Goal: Contribute content: Contribute content

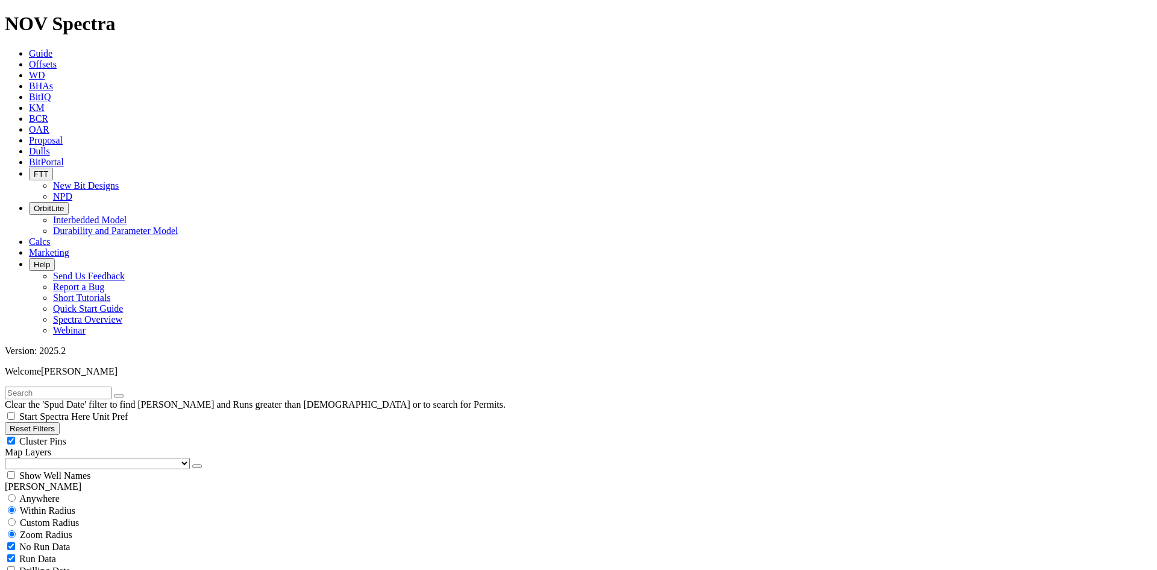
click at [29, 146] on icon at bounding box center [29, 151] width 0 height 10
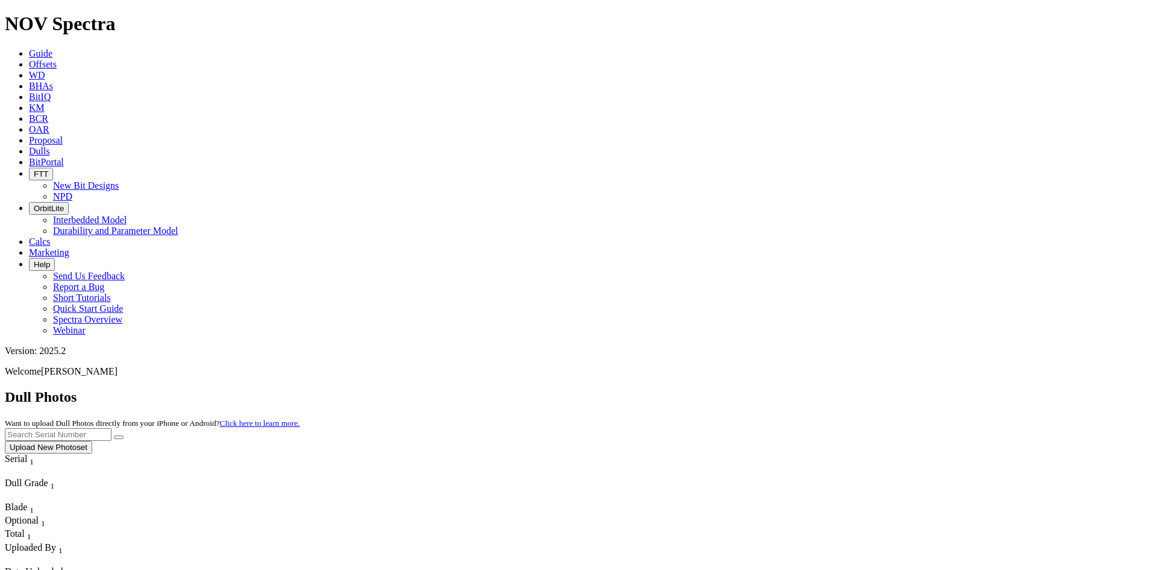
click at [92, 441] on button "Upload New Photoset" at bounding box center [48, 447] width 87 height 13
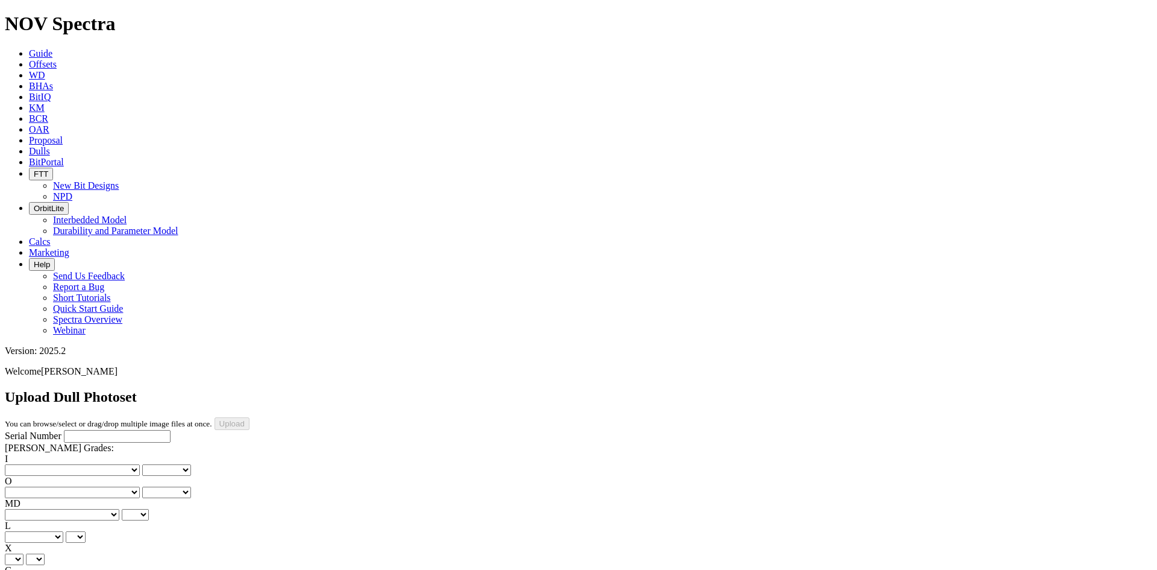
click at [119, 430] on input "Serial Number" at bounding box center [117, 436] width 107 height 13
paste input "A320636"
click at [64, 430] on input "A320636" at bounding box center [117, 436] width 107 height 13
type input "A320636"
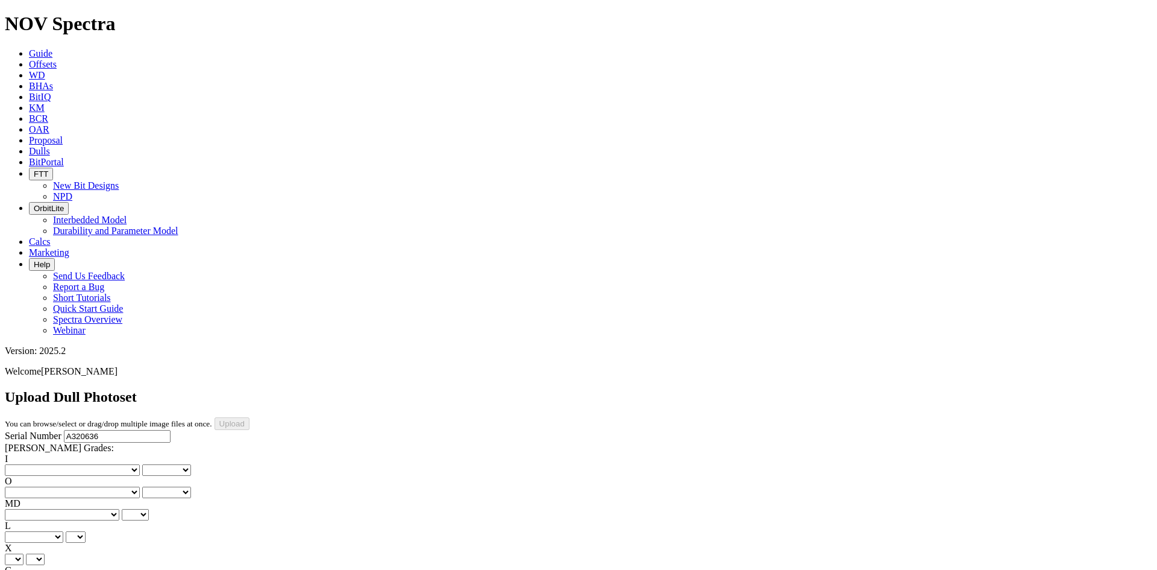
type input "[DATE]"
click at [42, 464] on select "No lost, worn or damaged cutters 0 1 2 3 4 5 6 7 8 No diamond table left on any…" at bounding box center [72, 469] width 135 height 11
select select "number:1"
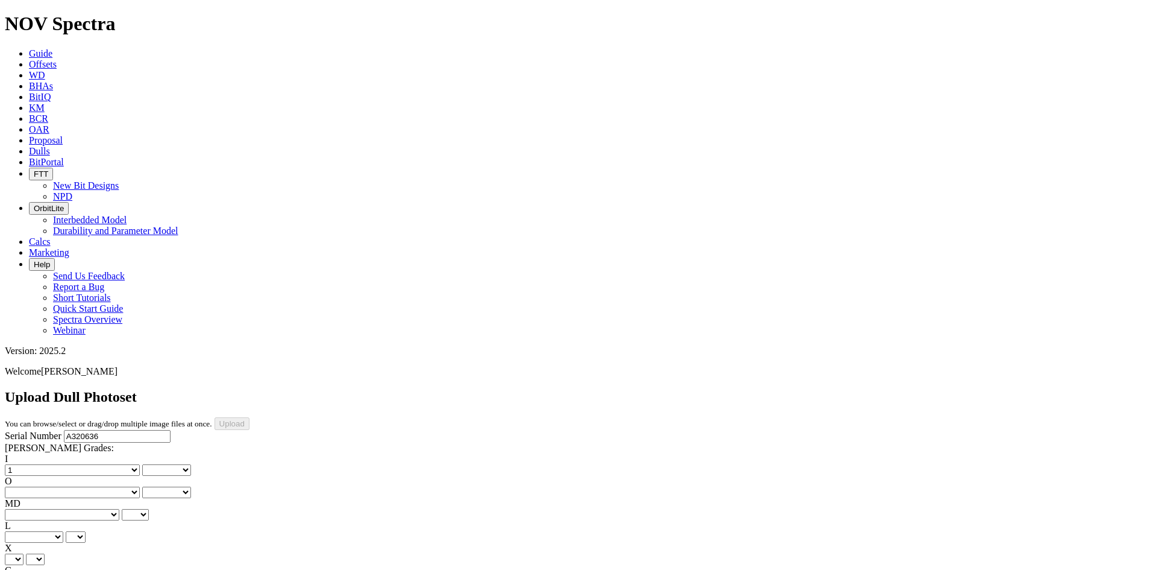
click at [24, 464] on select "No lost, worn or damaged cutters 0 1 2 3 4 5 6 7 8 No diamond table left on any…" at bounding box center [72, 469] width 135 height 11
select select "number:1"
click at [108, 486] on select "No lost, worn or damaged cutters 0 1 2 3 4 5 6 7 8 No diamond table left on any…" at bounding box center [72, 491] width 135 height 11
select select "number:1"
click at [86, 486] on select "No lost, worn or damaged cutters 0 1 2 3 4 5 6 7 8 No diamond table left on any…" at bounding box center [72, 491] width 135 height 11
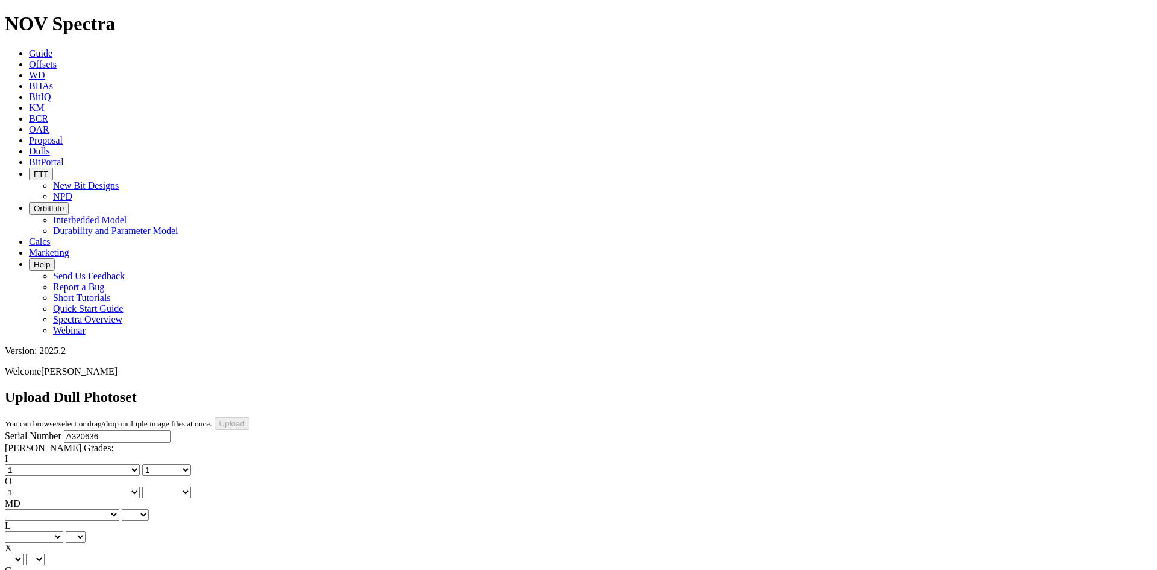
select select "number:1"
click at [39, 509] on select "BF - Bond Failure BT - Broken Teeth/Cutters BU - Balled Up Bit CR - Cored CT - …" at bounding box center [62, 514] width 115 height 11
select select "string:BT"
click at [24, 509] on select "BF - Bond Failure BT - Broken Teeth/Cutters BU - Balled Up Bit CR - Cored CT - …" at bounding box center [62, 514] width 115 height 11
select select "string:BT"
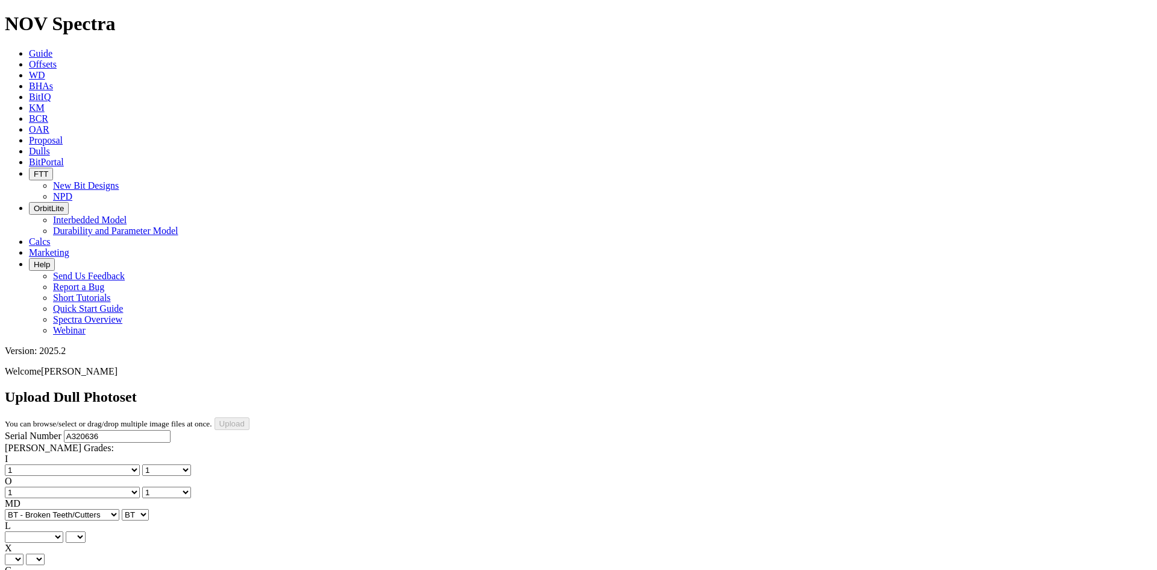
click at [63, 531] on select "A - All C - Cone G - Gauge N - Nose S - Shoulder T - Taper" at bounding box center [34, 536] width 58 height 11
select select "string:C"
click at [63, 531] on select "A - All C - Cone G - Gauge N - Nose S - Shoulder T - Taper" at bounding box center [34, 536] width 58 height 11
select select "string:C"
click at [24, 553] on select "X" at bounding box center [14, 558] width 19 height 11
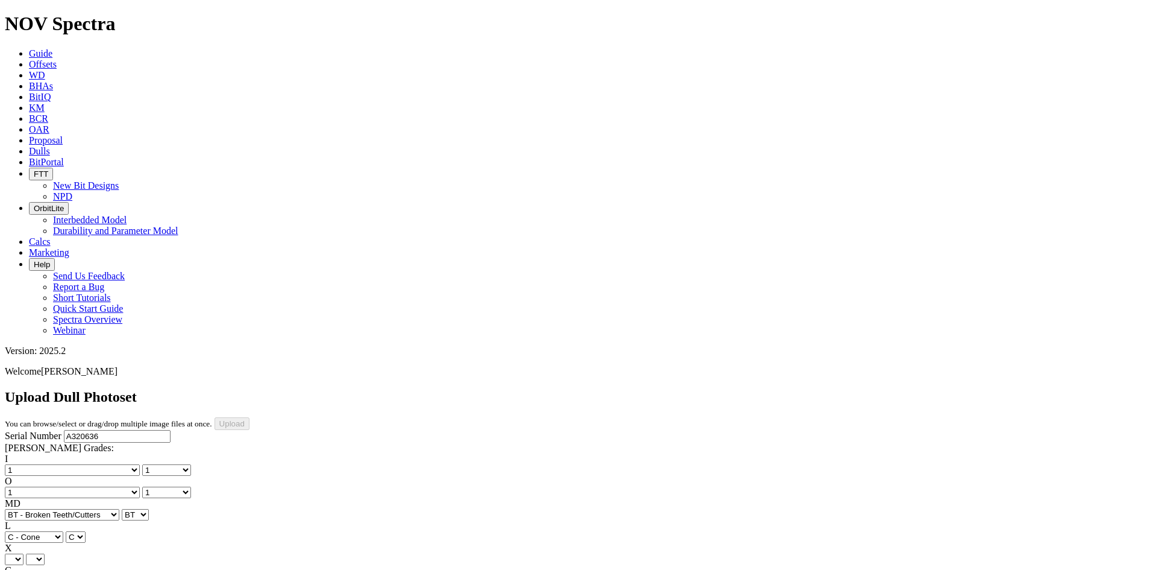
select select "string:X"
click at [24, 553] on select "X" at bounding box center [14, 558] width 19 height 11
select select "string:X"
click at [102, 569] on select "Unknown I - In Gauge 1 - 1/16 in Undergauge" 2 - 2/16 in Undergauge = ⅛ in" 8 -…" at bounding box center [66, 581] width 123 height 11
select select "string:I"
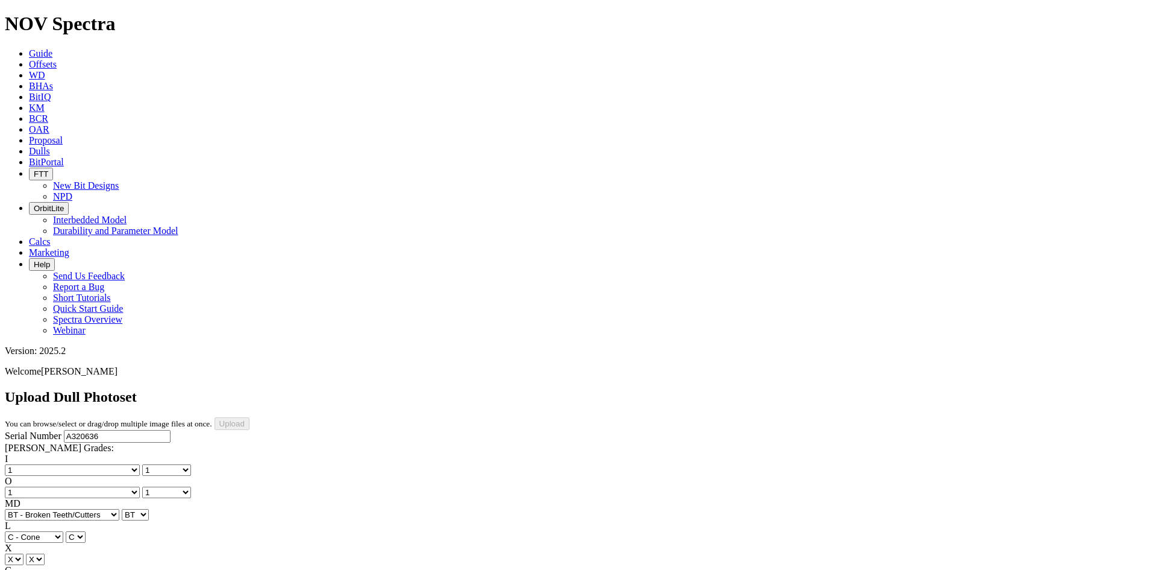
click at [86, 569] on select "Unknown I - In Gauge 1 - 1/16 in Undergauge" 2 - 2/16 in Undergauge = ⅛ in" 8 -…" at bounding box center [66, 581] width 123 height 11
select select "string:I"
select select "string:WT"
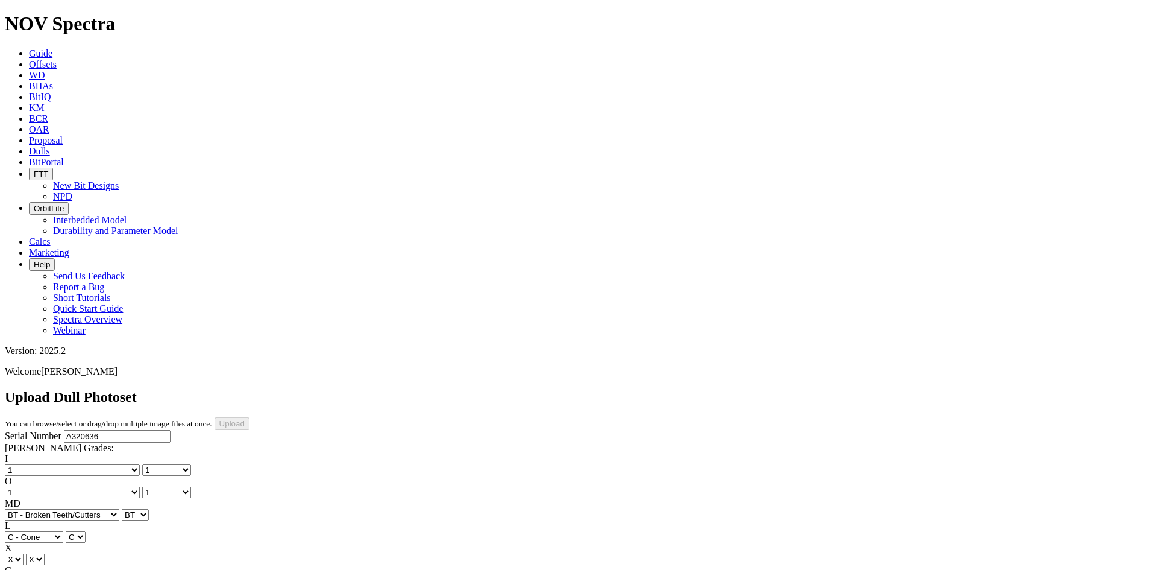
select select "string:WT"
select select "string:_"
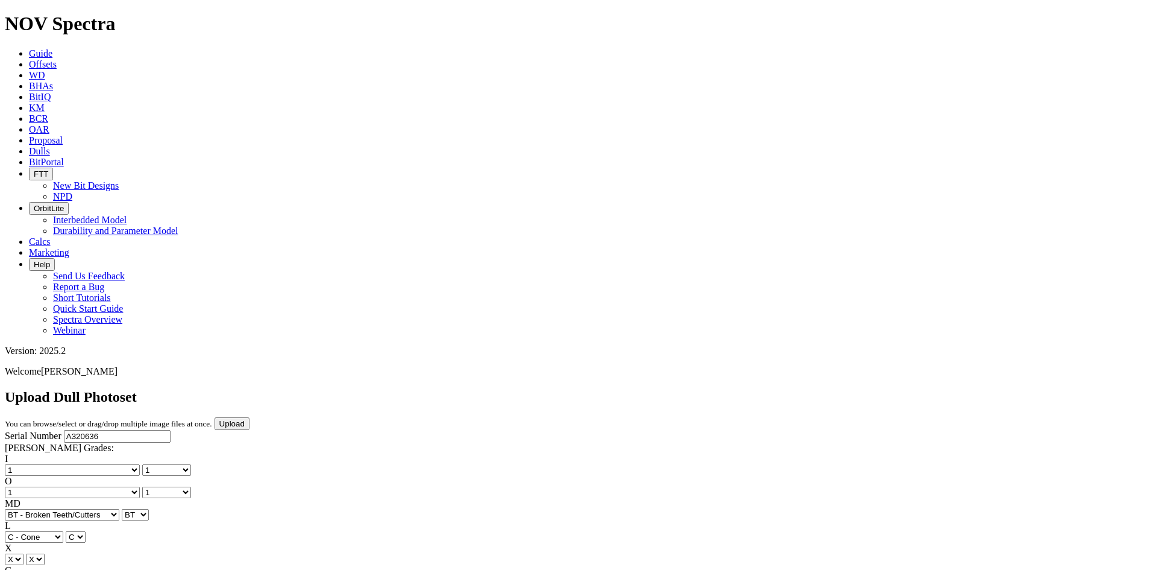
click at [250, 417] on input "Upload" at bounding box center [232, 423] width 35 height 13
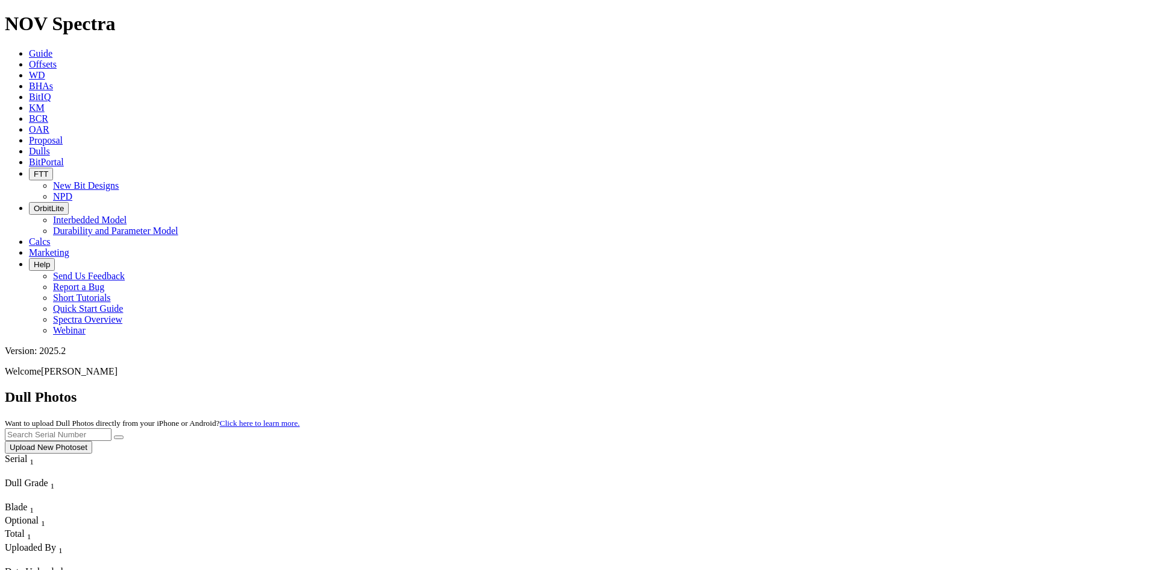
click at [92, 441] on button "Upload New Photoset" at bounding box center [48, 447] width 87 height 13
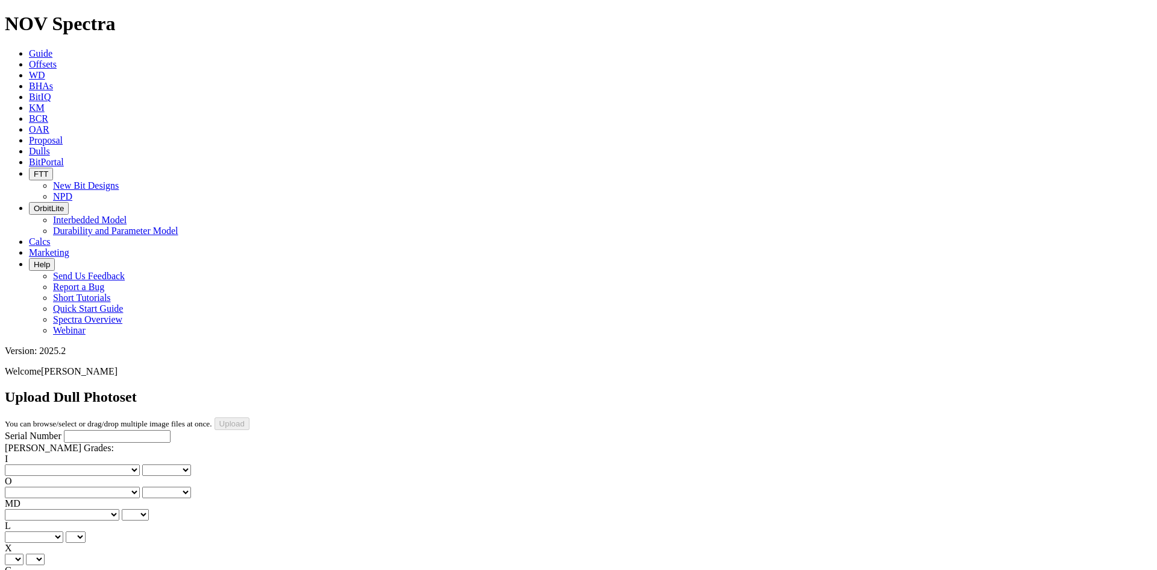
click at [95, 430] on input "Serial Number" at bounding box center [117, 436] width 107 height 13
paste input "A315980"
type input "A315980"
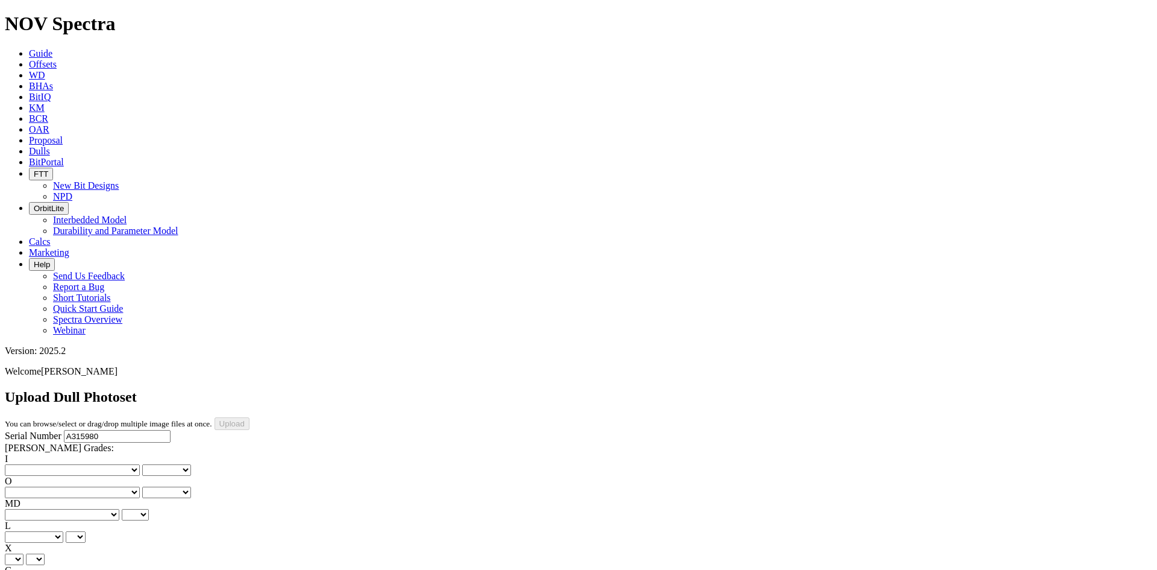
type input "[DATE]"
click at [44, 464] on select "No lost, worn or damaged cutters 0 1 2 3 4 5 6 7 8 No diamond table left on any…" at bounding box center [72, 469] width 135 height 11
select select "number:1"
click at [24, 464] on select "No lost, worn or damaged cutters 0 1 2 3 4 5 6 7 8 No diamond table left on any…" at bounding box center [72, 469] width 135 height 11
select select "number:1"
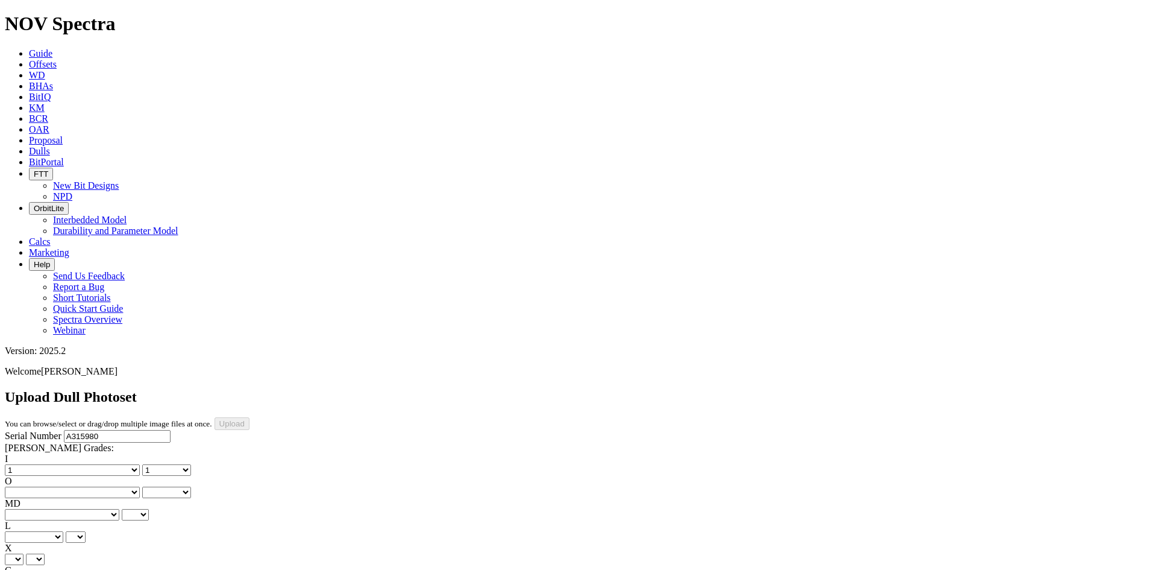
click at [98, 486] on select "No lost, worn or damaged cutters 0 1 2 3 4 5 6 7 8 No diamond table left on any…" at bounding box center [72, 491] width 135 height 11
select select "number:2"
click at [86, 486] on select "No lost, worn or damaged cutters 0 1 2 3 4 5 6 7 8 No diamond table left on any…" at bounding box center [72, 491] width 135 height 11
select select "number:2"
click at [38, 509] on select "BF - Bond Failure BT - Broken Teeth/Cutters BU - Balled Up Bit CR - Cored CT - …" at bounding box center [62, 514] width 115 height 11
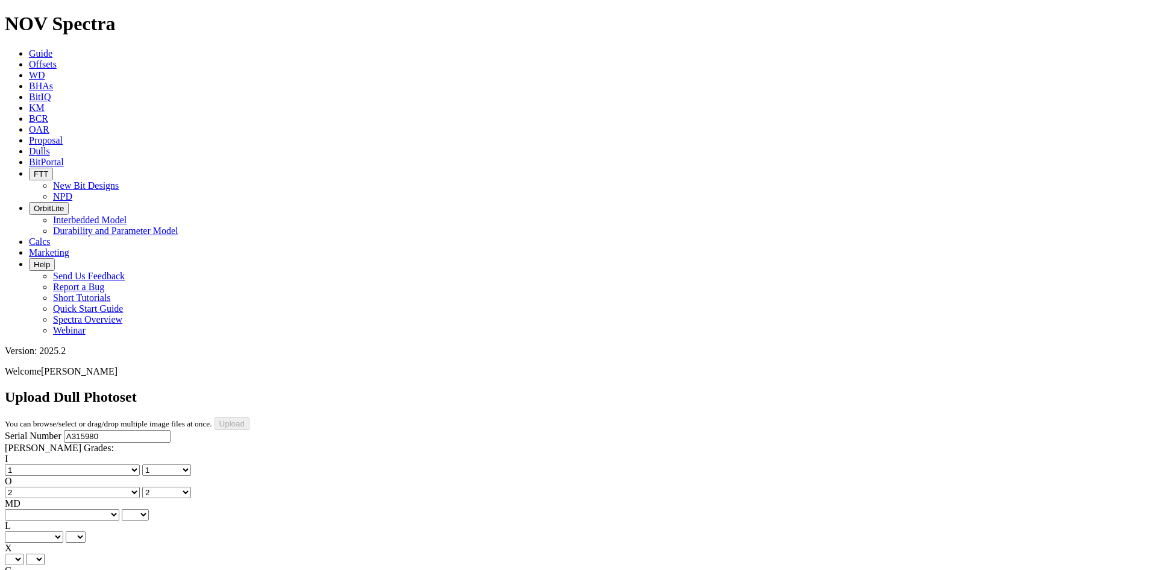
select select "string:BT"
click at [24, 509] on select "BF - Bond Failure BT - Broken Teeth/Cutters BU - Balled Up Bit CR - Cored CT - …" at bounding box center [62, 514] width 115 height 11
select select "string:BT"
click at [63, 531] on select "A - All C - Cone G - Gauge N - Nose S - Shoulder T - Taper" at bounding box center [34, 536] width 58 height 11
select select "string:C"
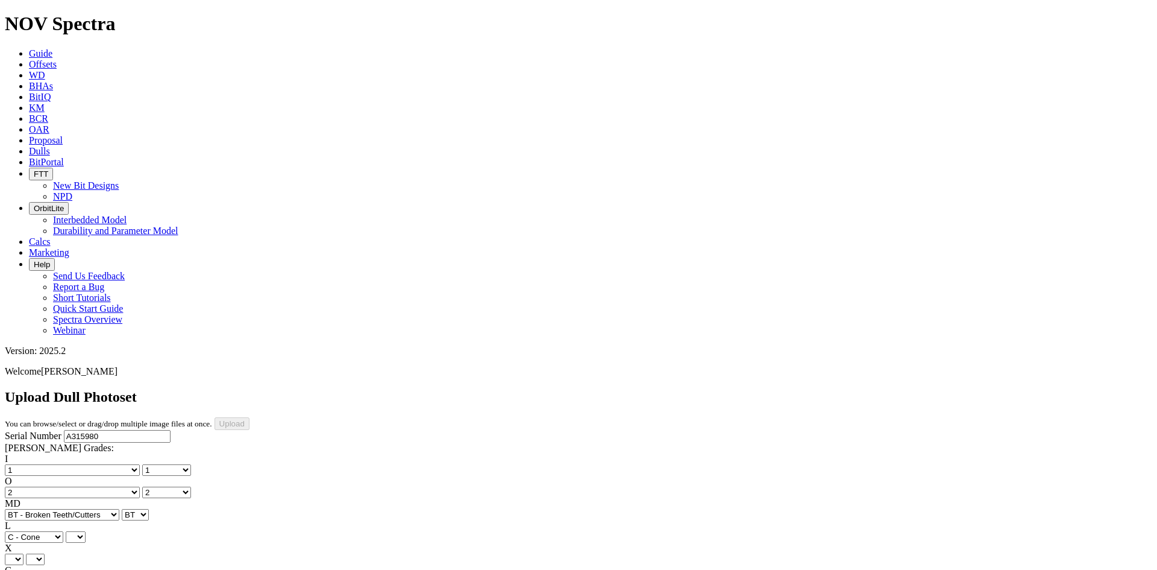
click at [63, 531] on select "A - All C - Cone G - Gauge N - Nose S - Shoulder T - Taper" at bounding box center [34, 536] width 58 height 11
select select "string:C"
click at [24, 553] on select "X" at bounding box center [14, 558] width 19 height 11
drag, startPoint x: 149, startPoint y: 391, endPoint x: 145, endPoint y: 383, distance: 8.9
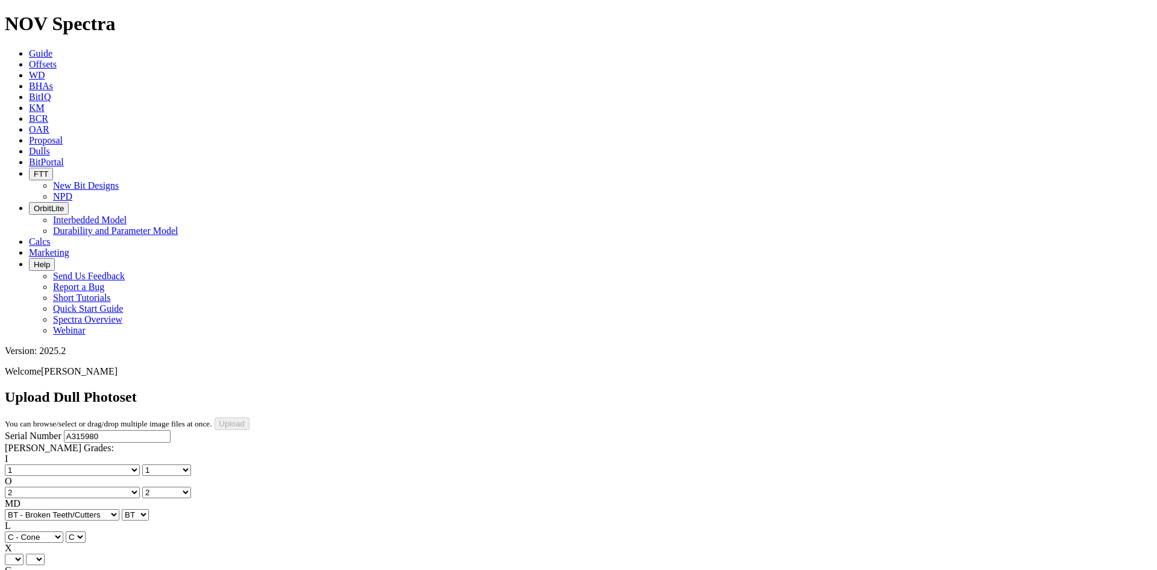
click at [24, 553] on select "X" at bounding box center [14, 558] width 19 height 11
select select "string:X"
click at [24, 553] on select "X" at bounding box center [14, 558] width 19 height 11
select select "string:X"
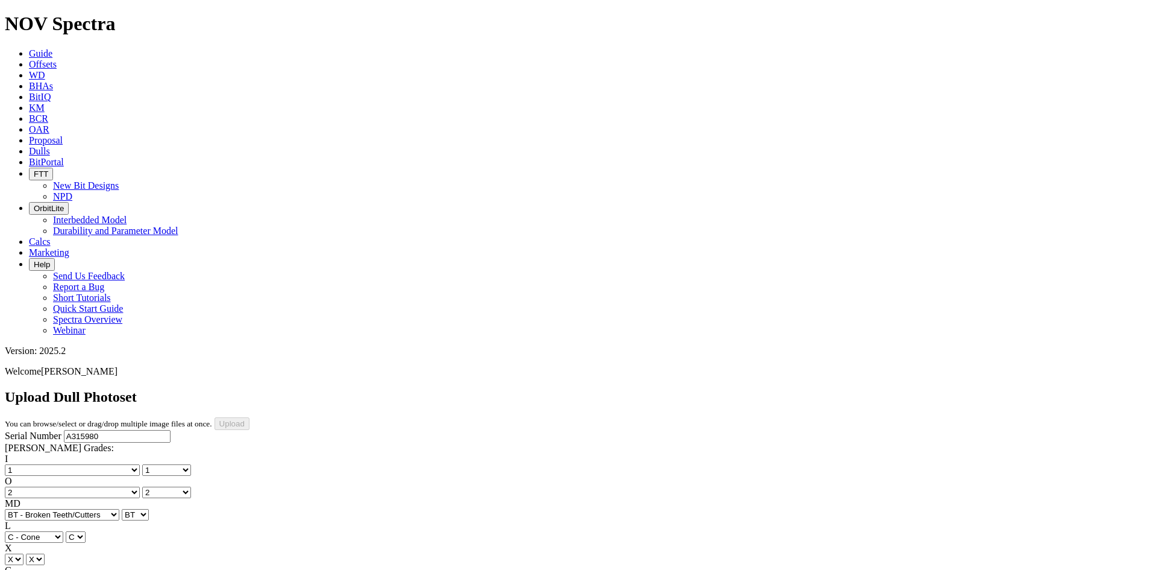
click at [94, 569] on select "Unknown I - In Gauge 1 - 1/16 in Undergauge" 2 - 2/16 in Undergauge = ⅛ in" 8 -…" at bounding box center [66, 581] width 123 height 11
select select "string:I"
click at [86, 569] on select "Unknown I - In Gauge 1 - 1/16 in Undergauge" 2 - 2/16 in Undergauge = ⅛ in" 8 -…" at bounding box center [66, 581] width 123 height 11
select select "string:I"
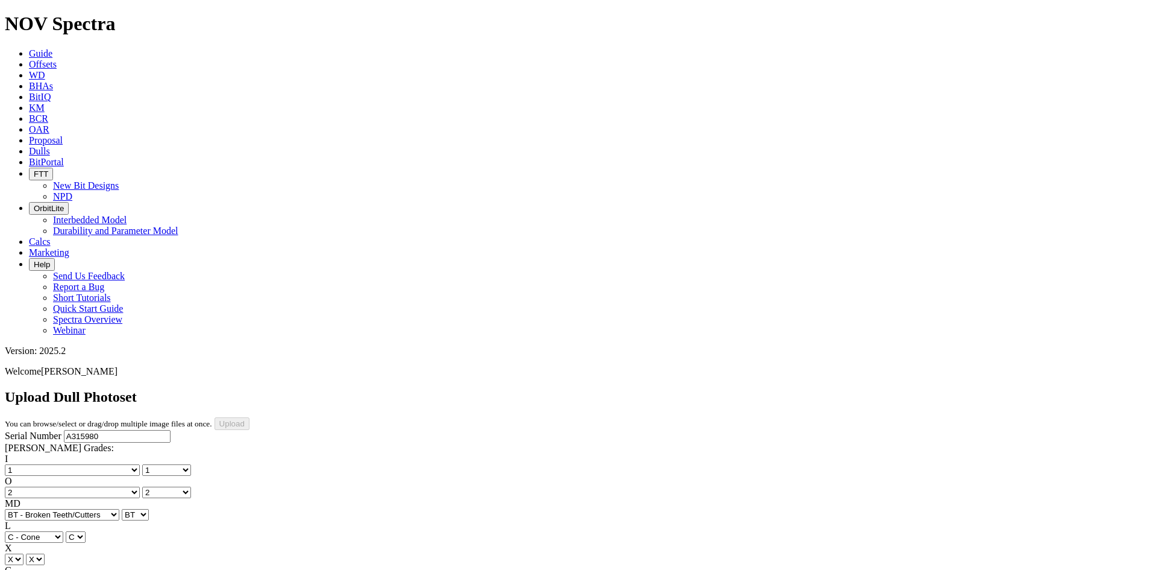
select select "string:WT"
select select "string:_"
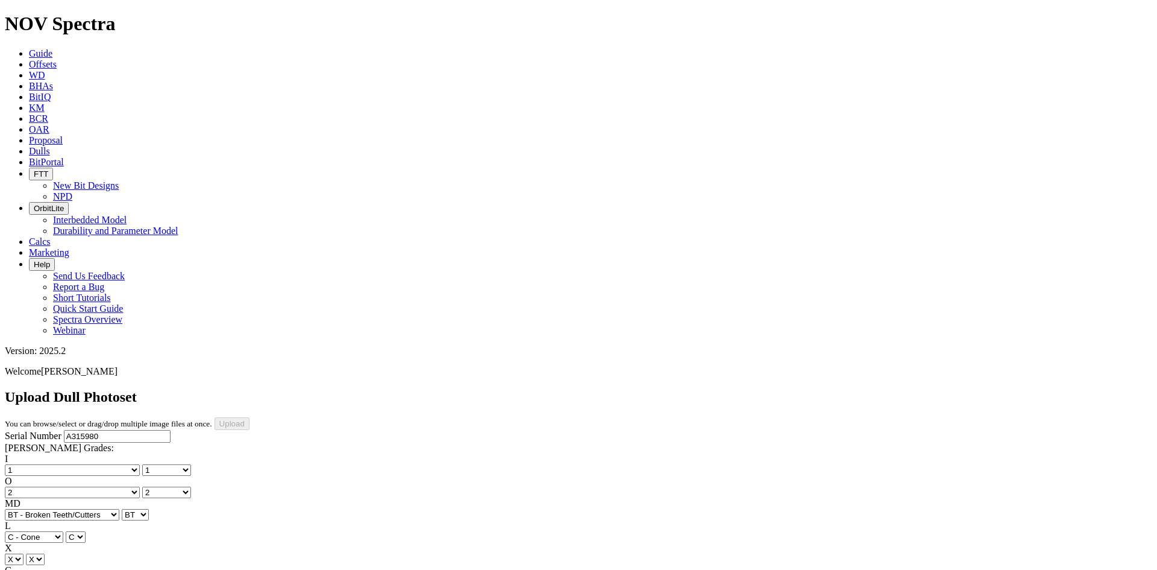
select select "string:_"
click at [250, 417] on input "Upload" at bounding box center [232, 423] width 35 height 13
